Goal: Information Seeking & Learning: Find specific fact

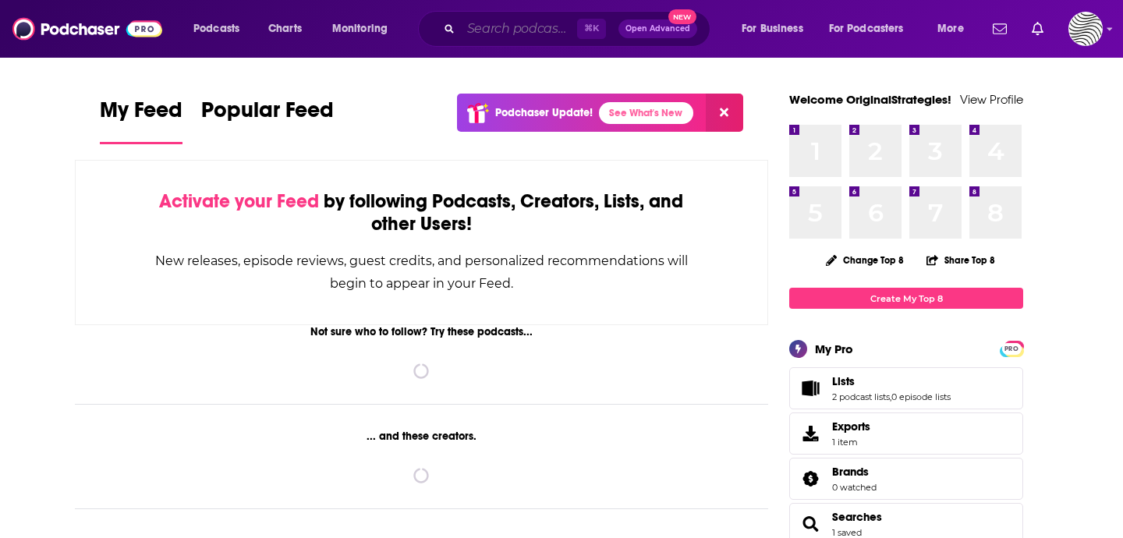
click at [543, 28] on input "Search podcasts, credits, & more..." at bounding box center [519, 28] width 116 height 25
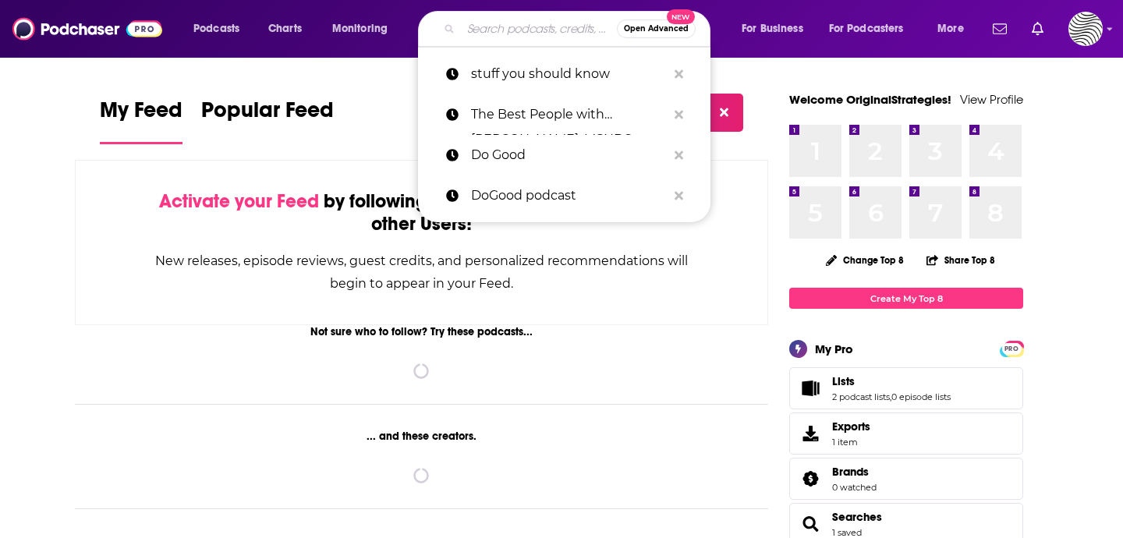
paste input "The Briefing With [PERSON_NAME]"
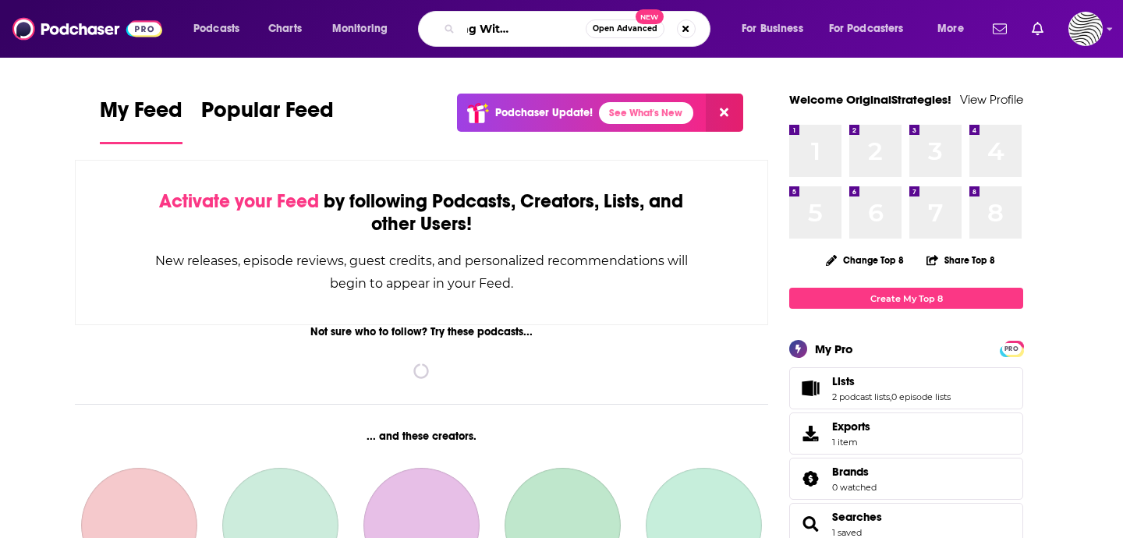
type input "The Briefing With [PERSON_NAME]"
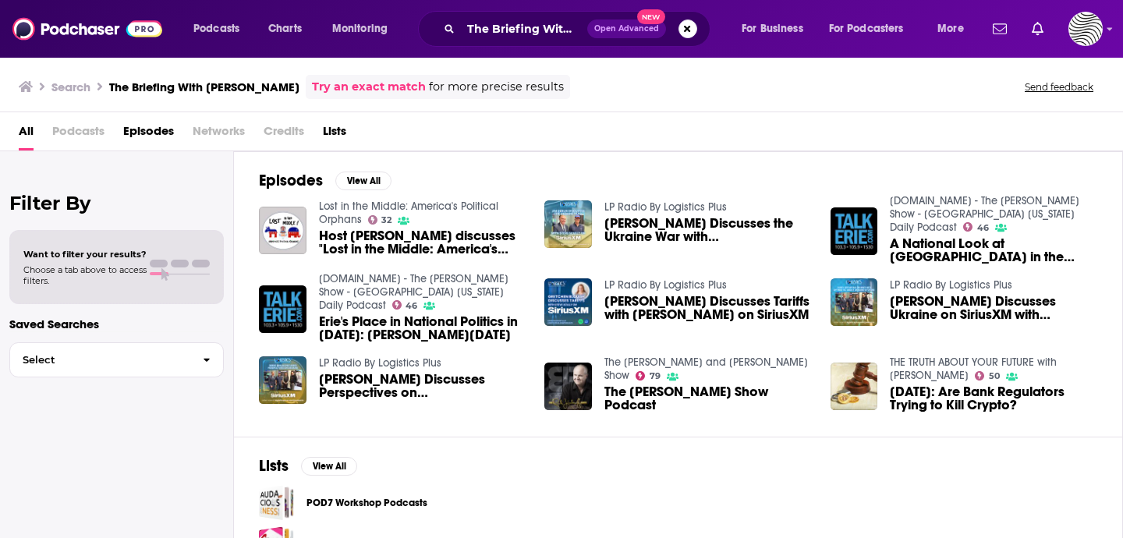
scroll to position [81, 0]
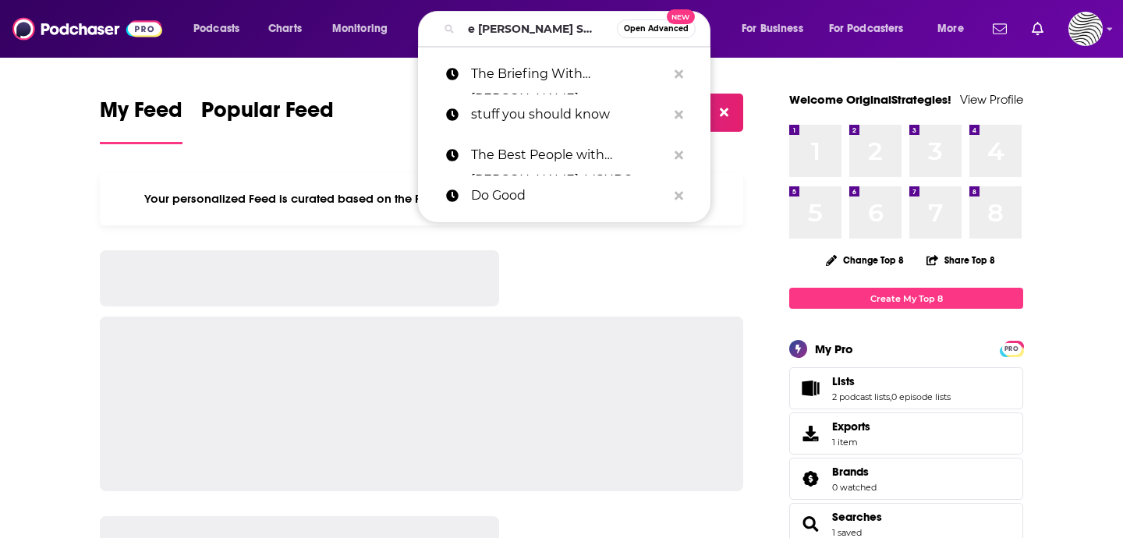
type input "The [PERSON_NAME] Show"
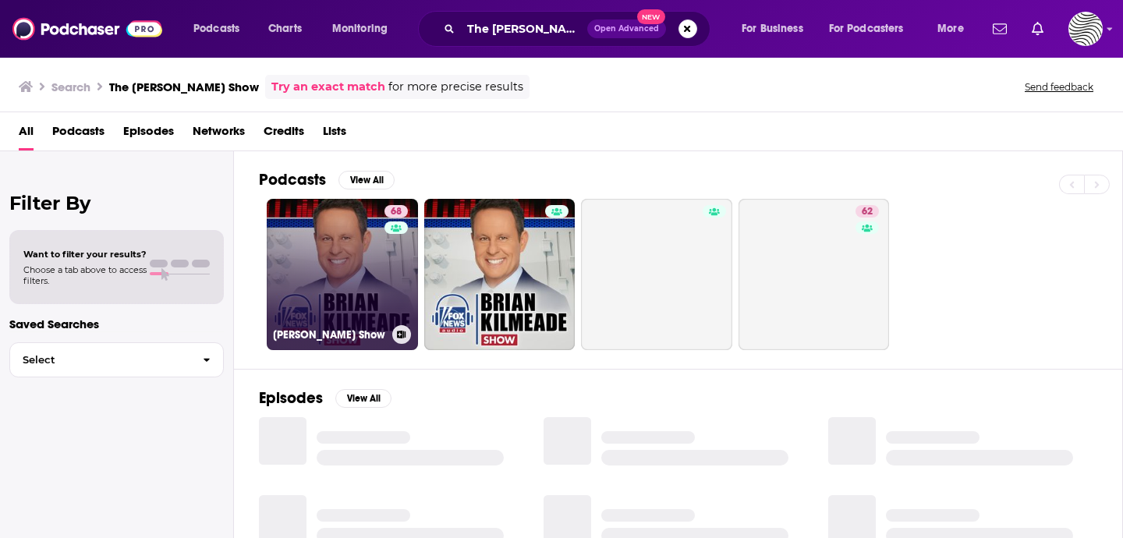
click at [288, 239] on link "68 [PERSON_NAME] Show" at bounding box center [342, 274] width 151 height 151
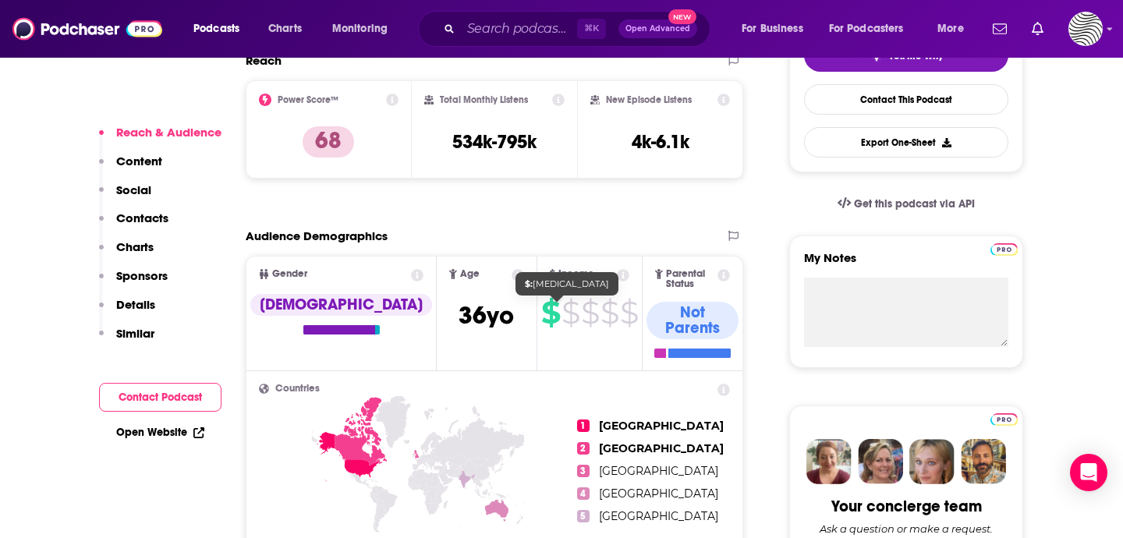
scroll to position [570, 0]
